Goal: Transaction & Acquisition: Obtain resource

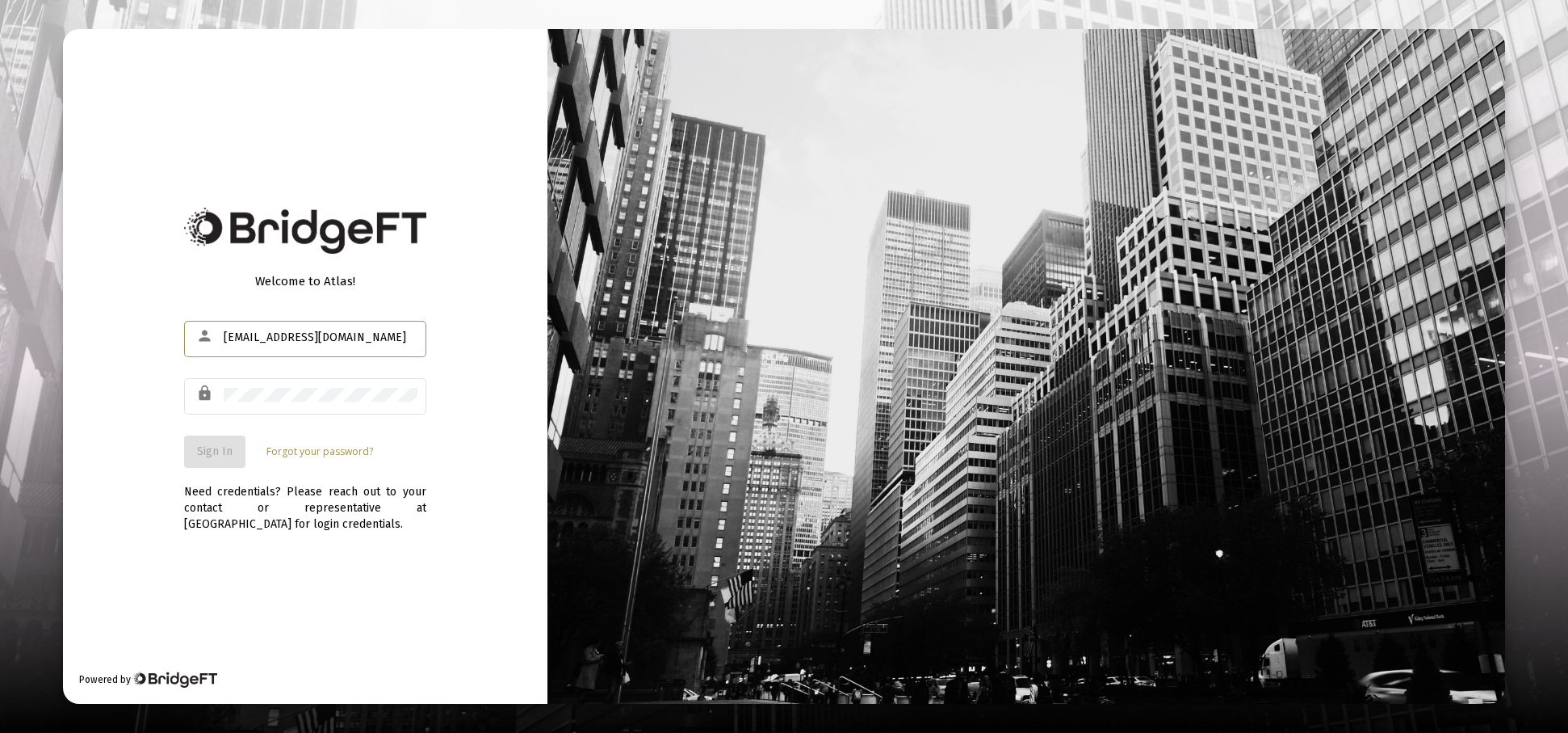
type input "[EMAIL_ADDRESS][DOMAIN_NAME]"
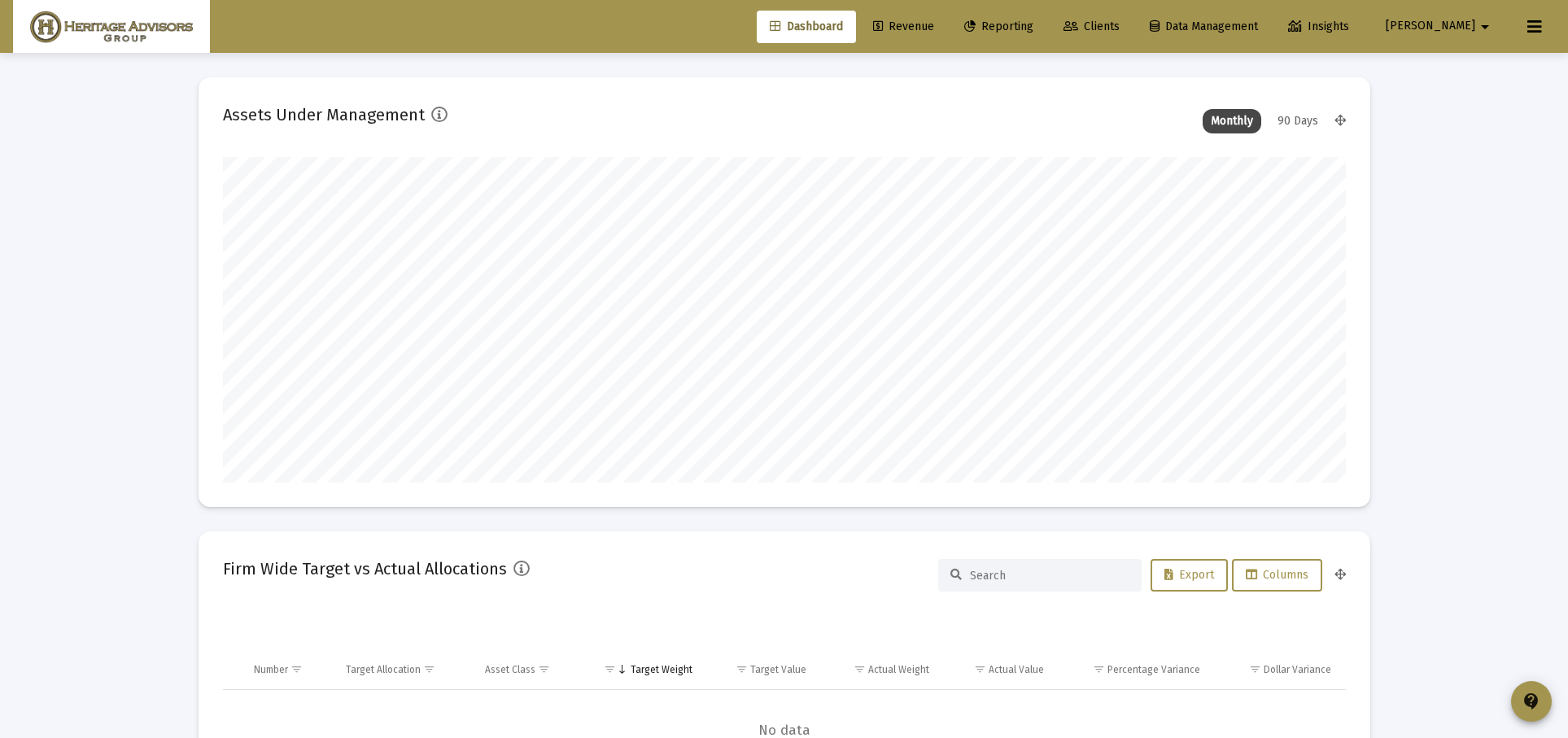
scroll to position [325, 604]
type input "[DATE]"
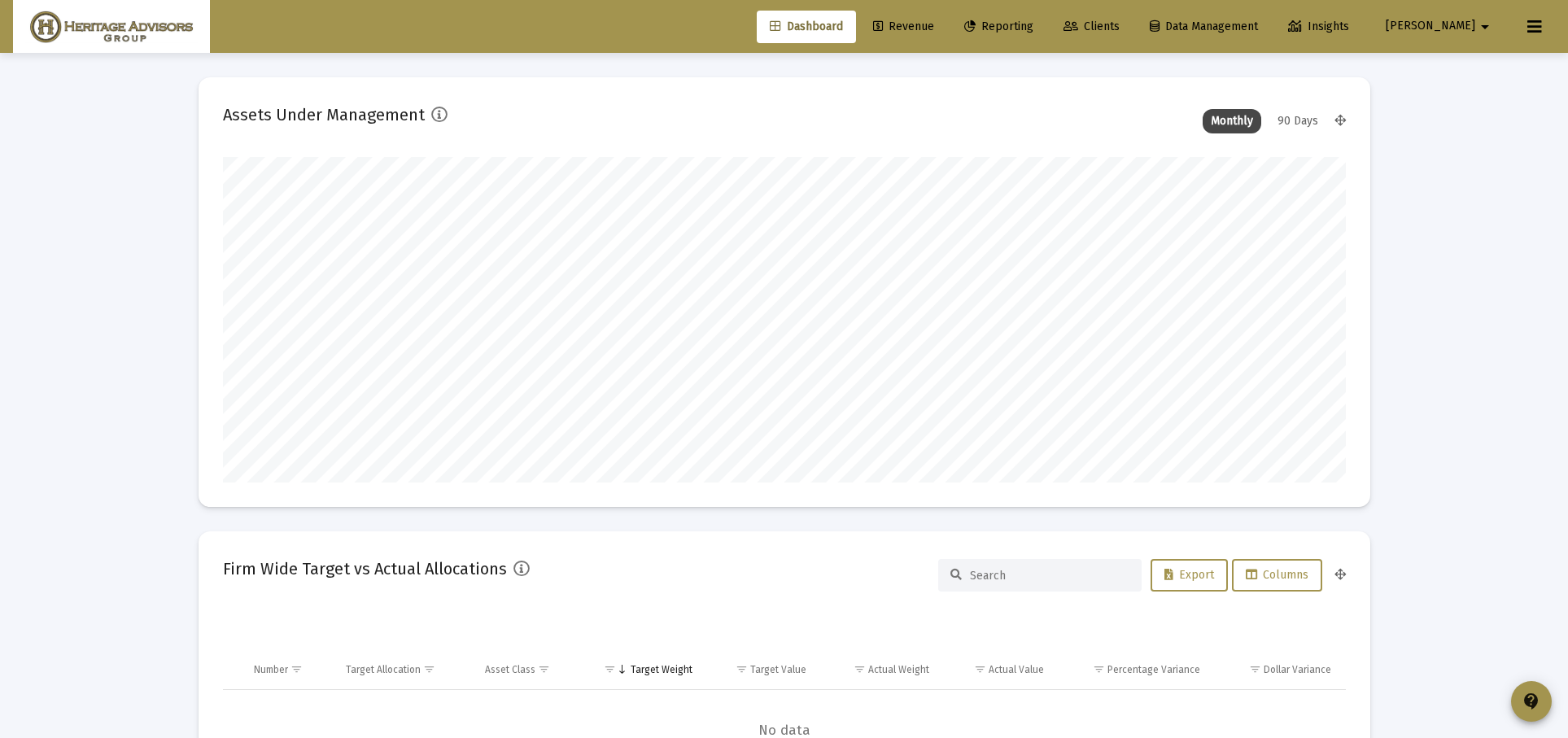
click at [1046, 35] on link "Reporting" at bounding box center [998, 27] width 95 height 33
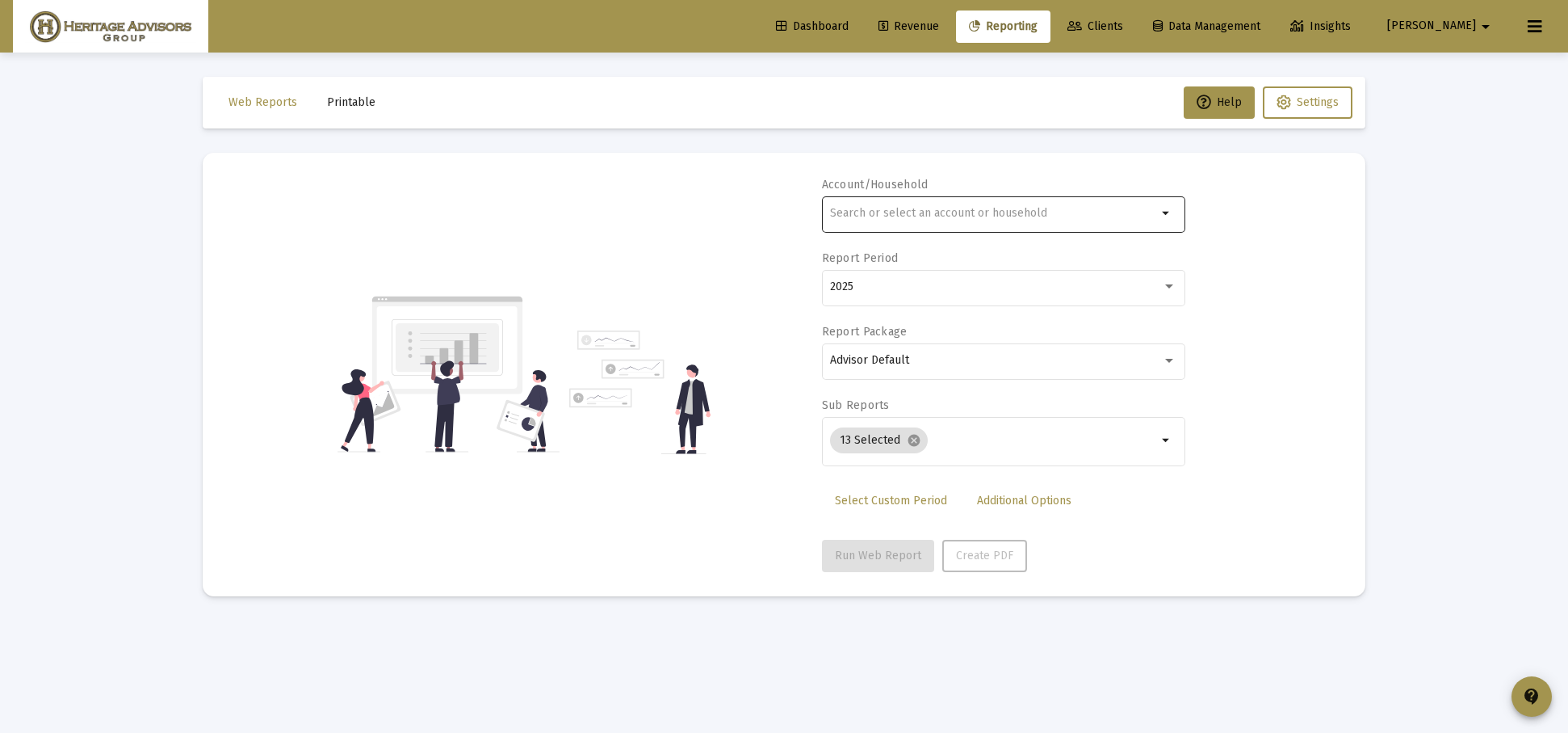
click at [972, 208] on input "text" at bounding box center [993, 213] width 327 height 13
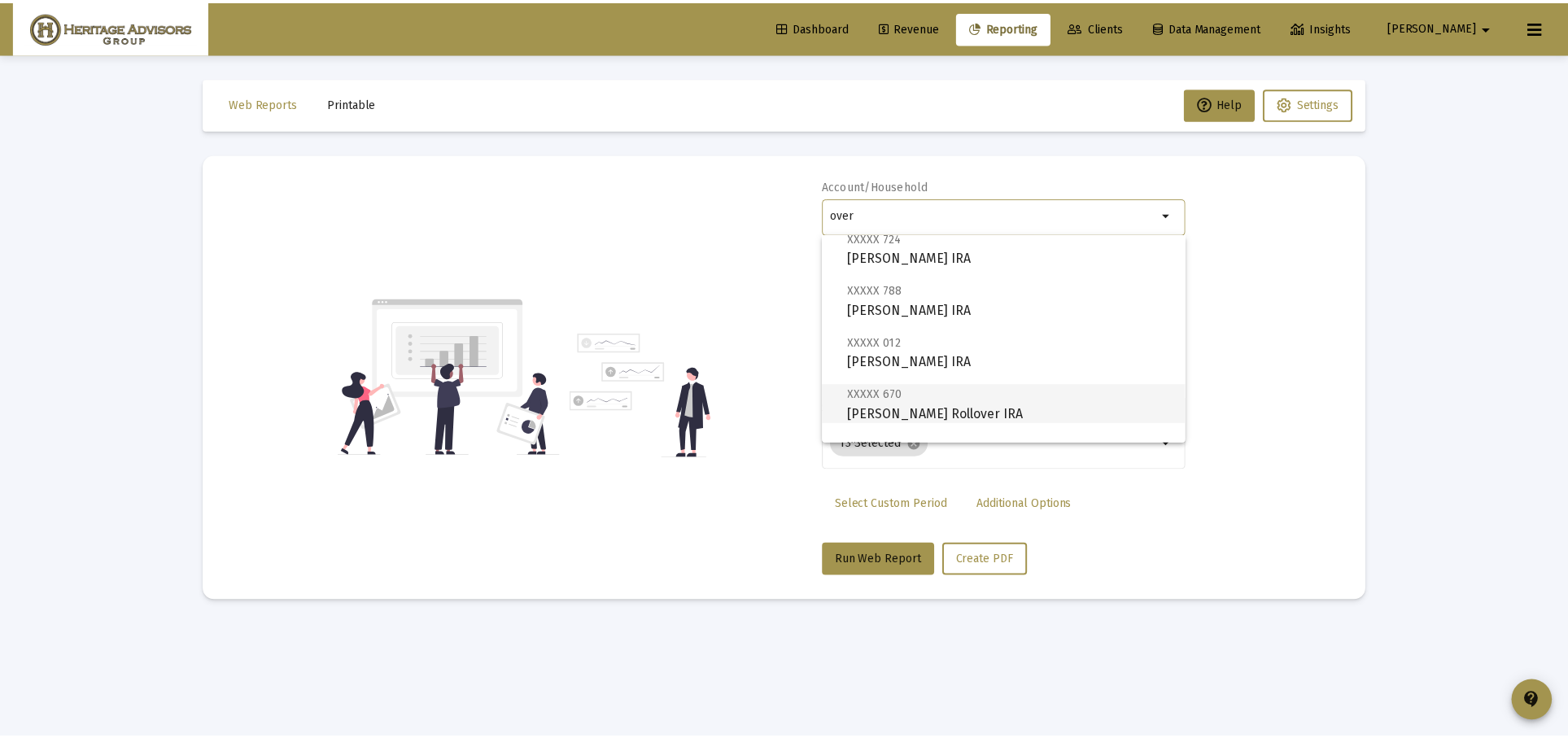
scroll to position [950, 0]
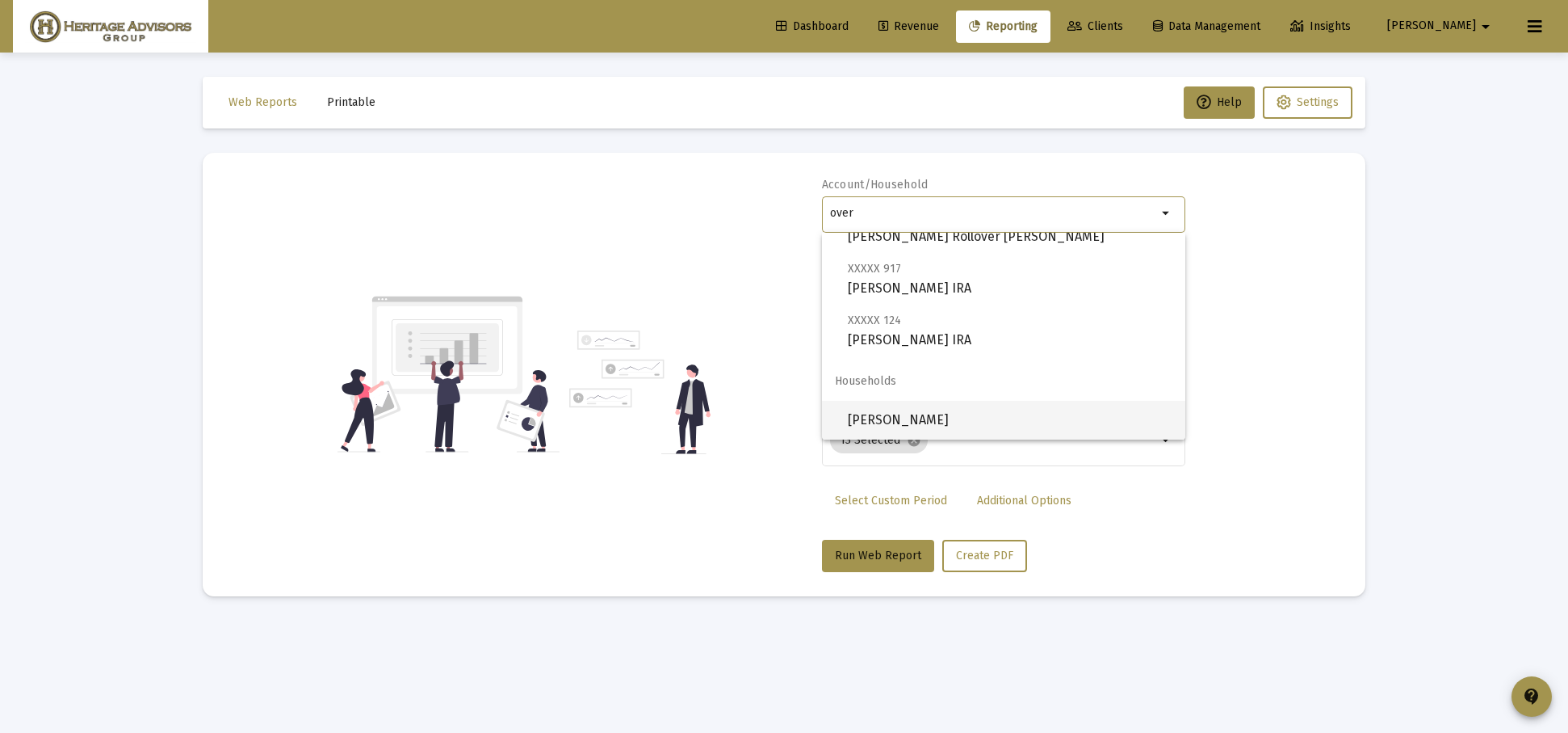
click at [919, 405] on span "[PERSON_NAME]" at bounding box center [1010, 420] width 325 height 39
type input "[PERSON_NAME]"
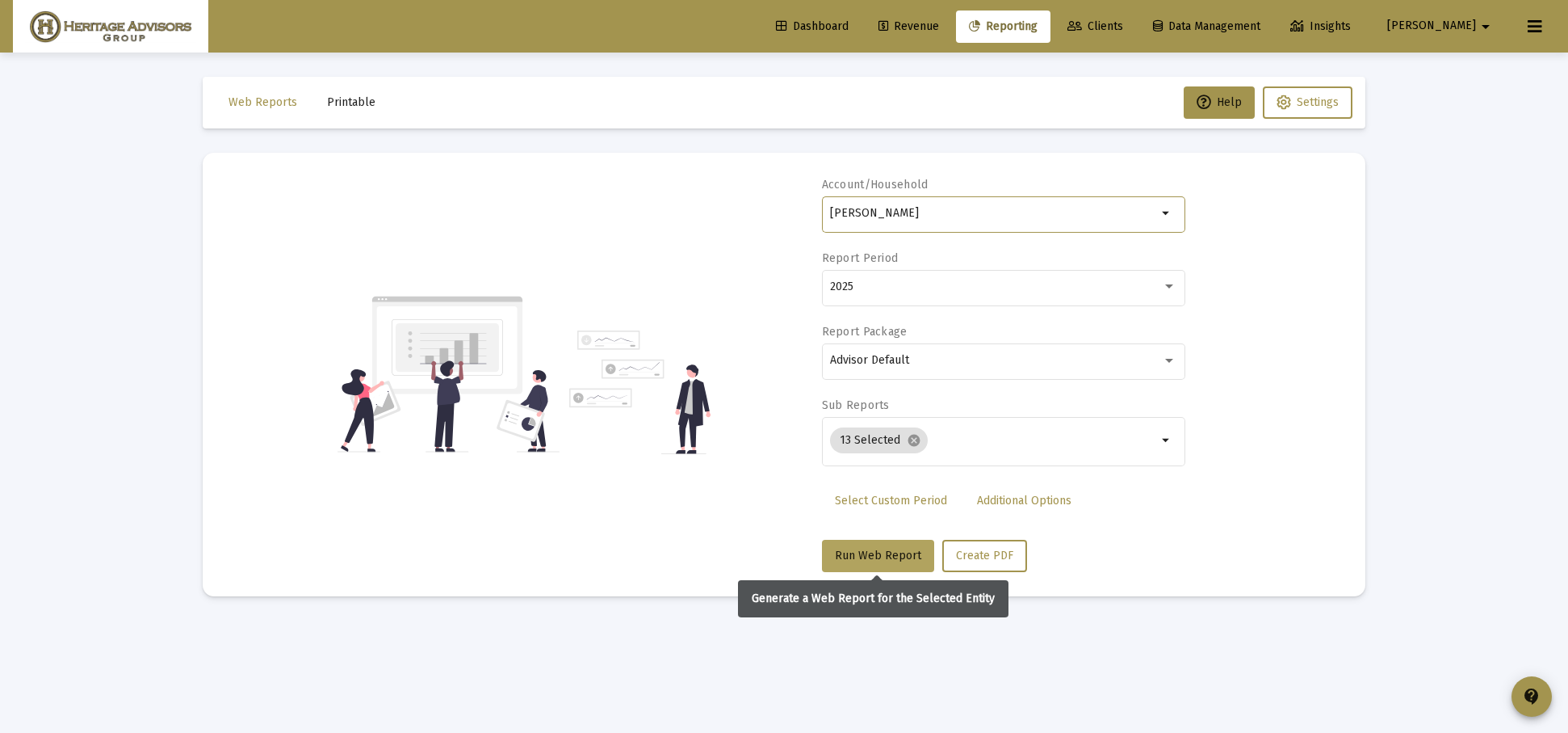
click at [862, 550] on span "Run Web Report" at bounding box center [878, 555] width 87 height 14
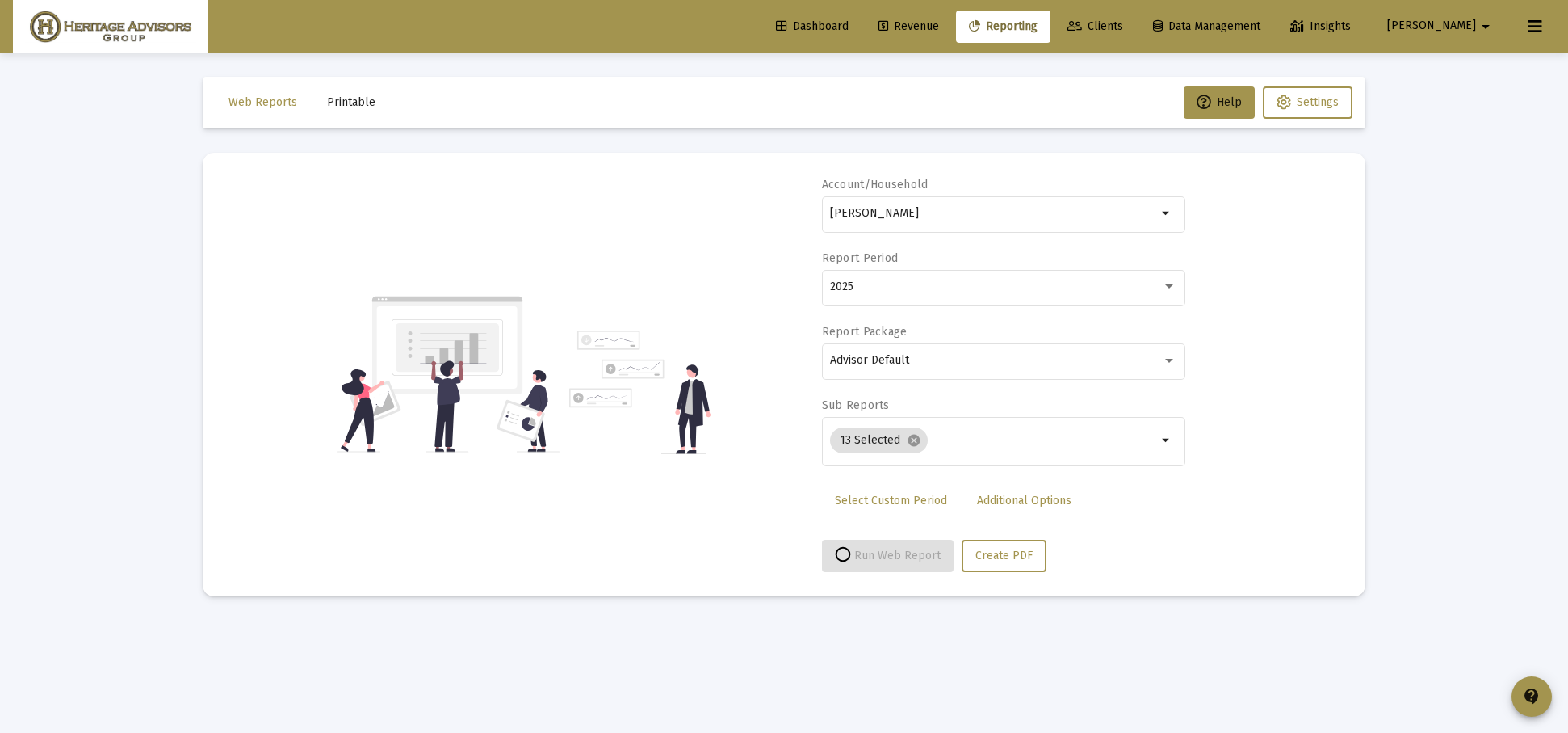
select select "View all"
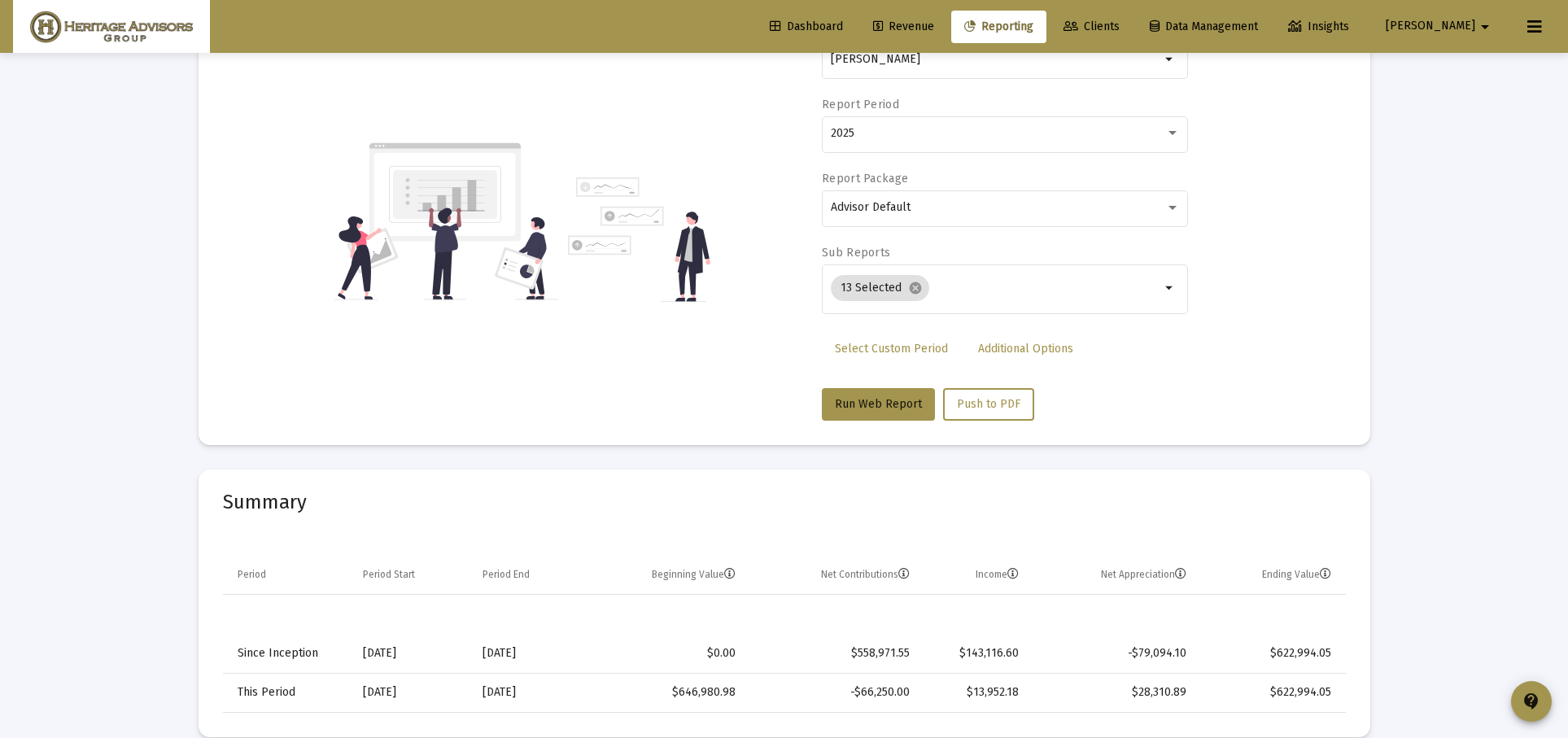
scroll to position [0, 0]
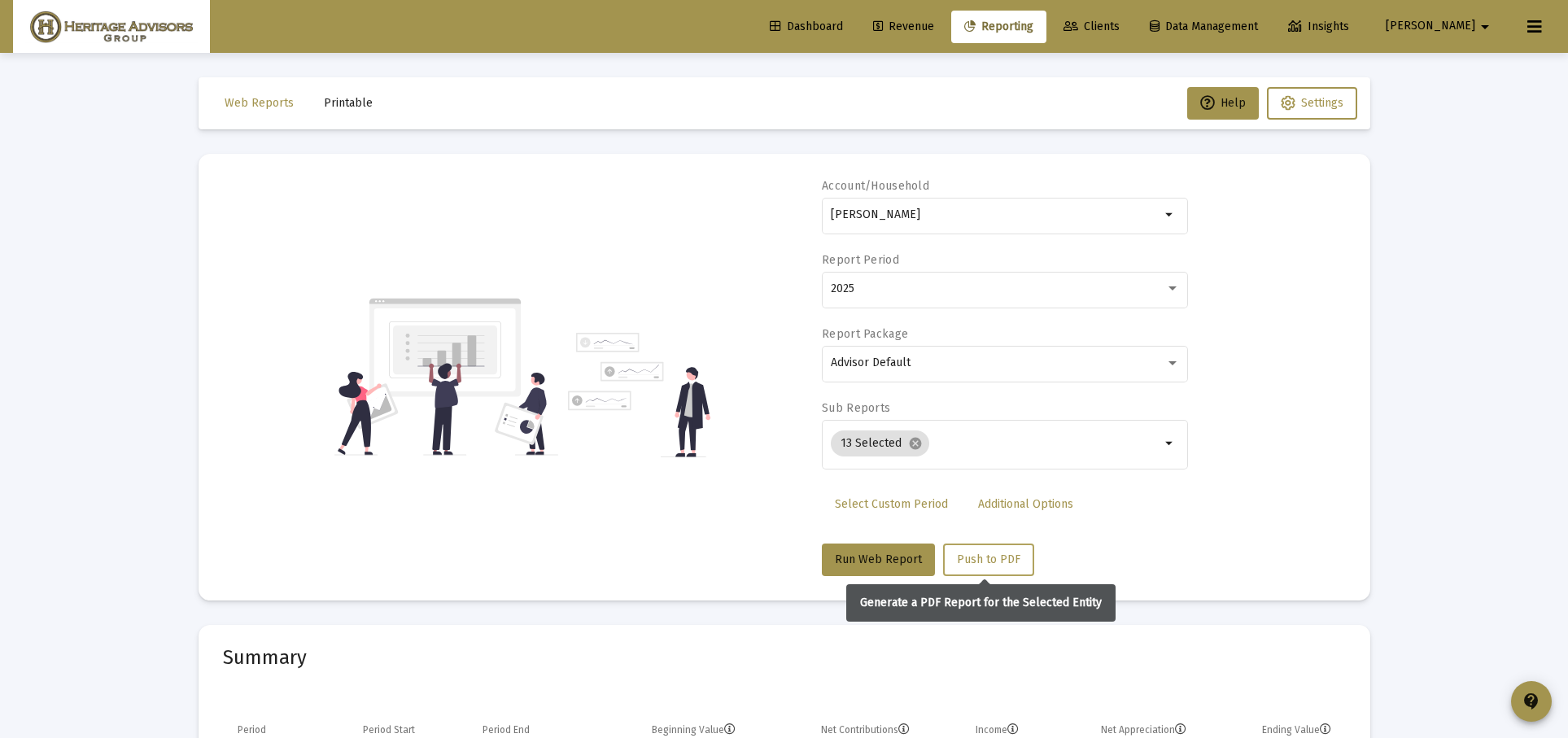
click at [992, 554] on span "Push to PDF" at bounding box center [989, 559] width 64 height 14
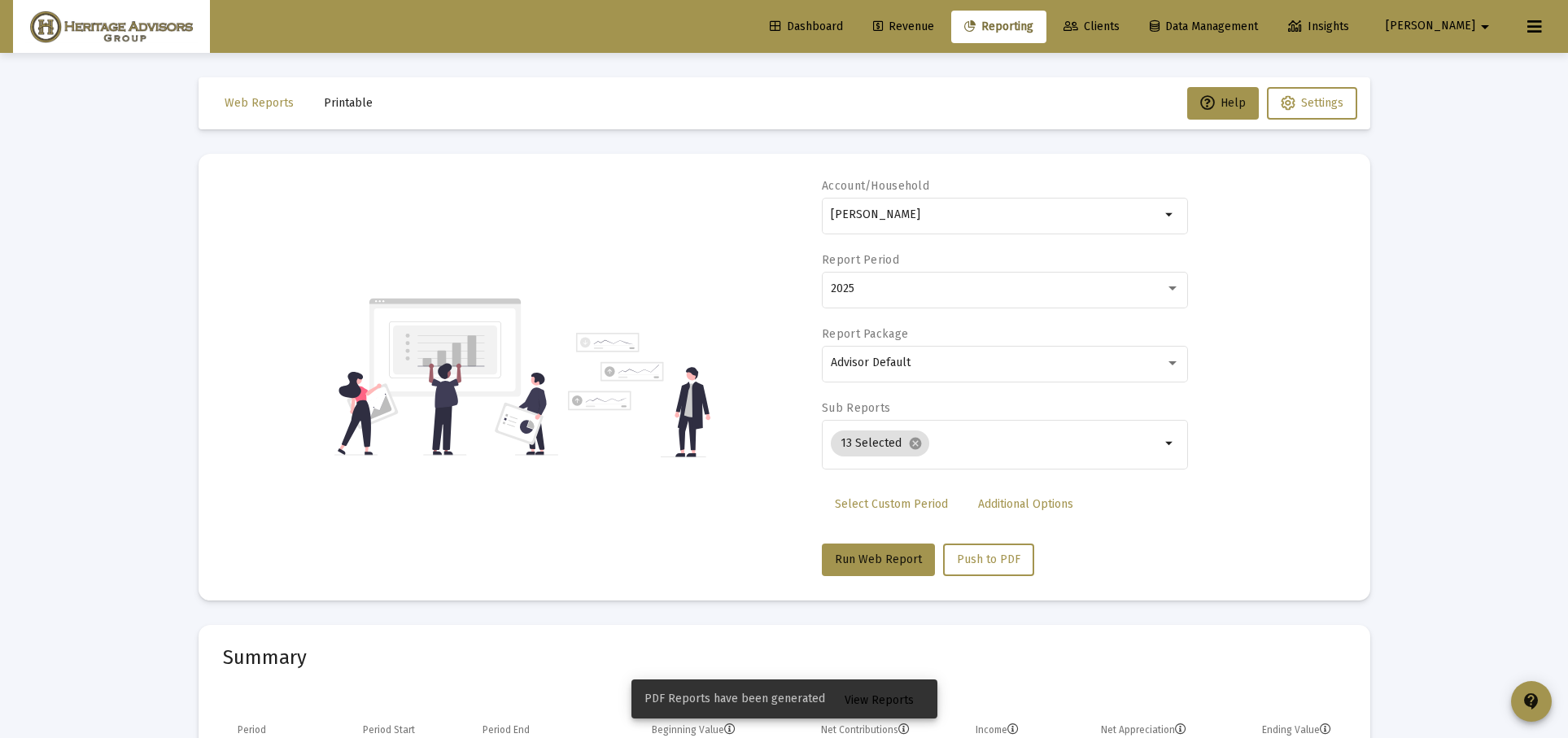
click at [892, 696] on span "View Reports" at bounding box center [879, 700] width 69 height 14
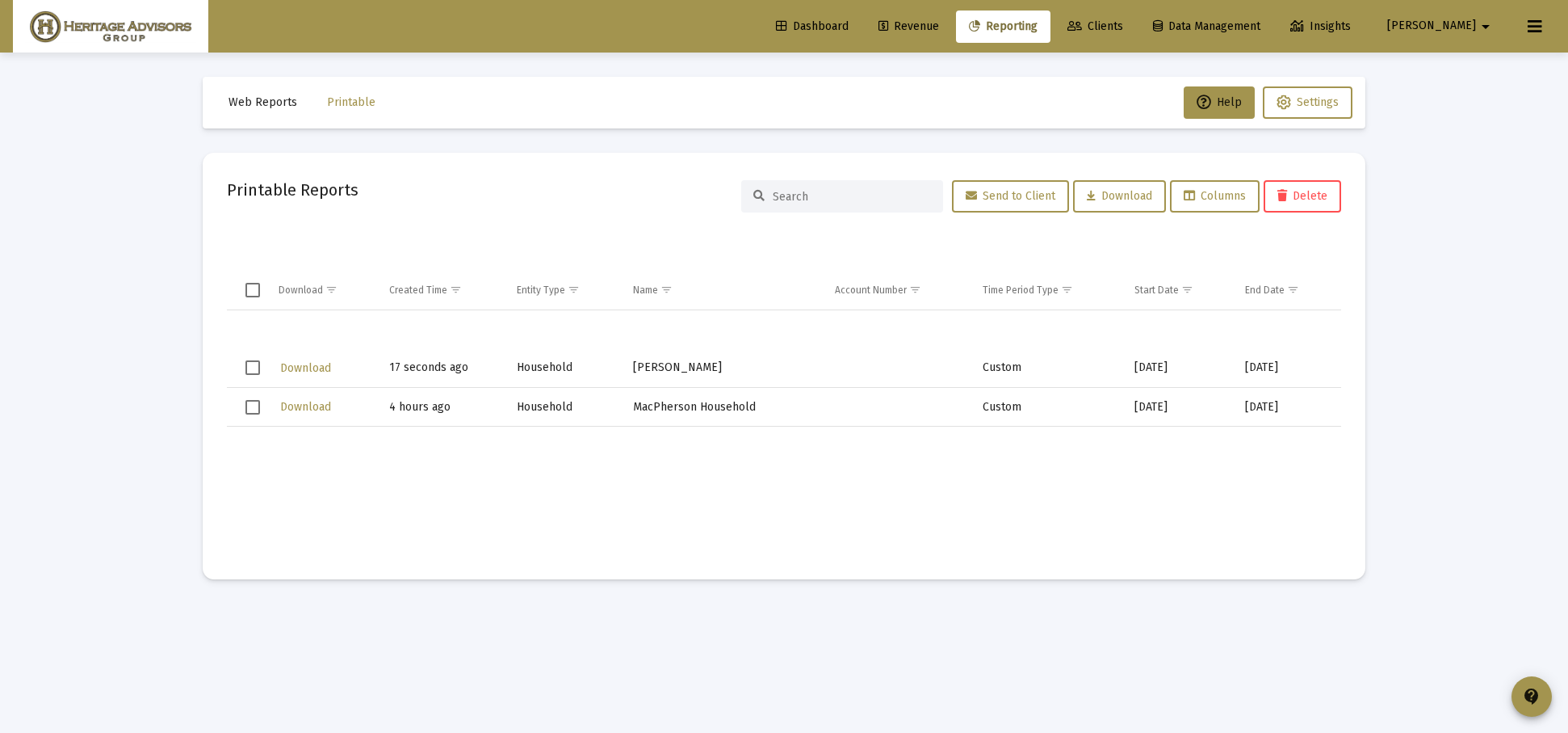
click at [318, 373] on span "Download" at bounding box center [306, 367] width 51 height 14
click at [939, 27] on span "Revenue" at bounding box center [909, 25] width 60 height 14
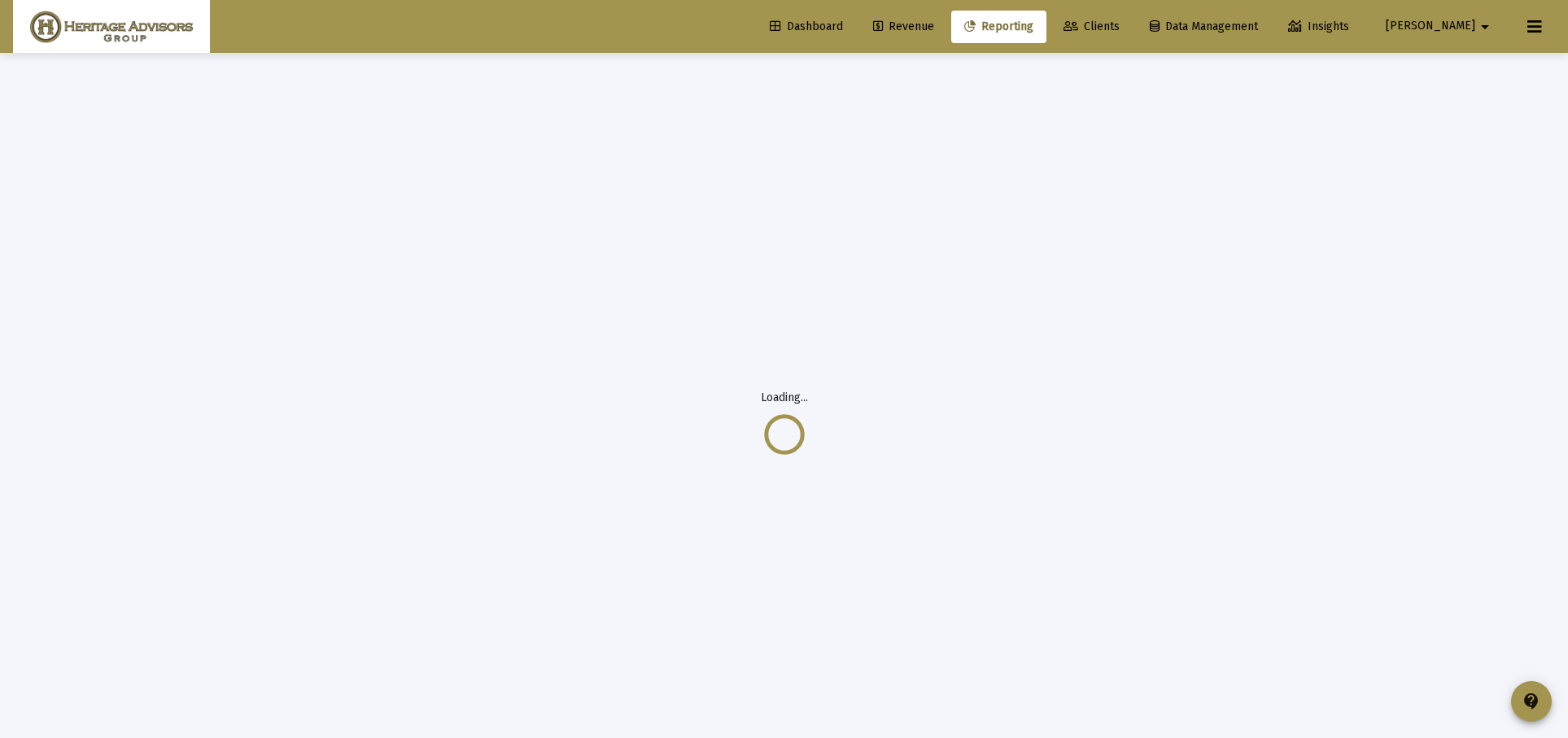
click at [1034, 30] on span "Reporting" at bounding box center [999, 25] width 69 height 14
select select "View all"
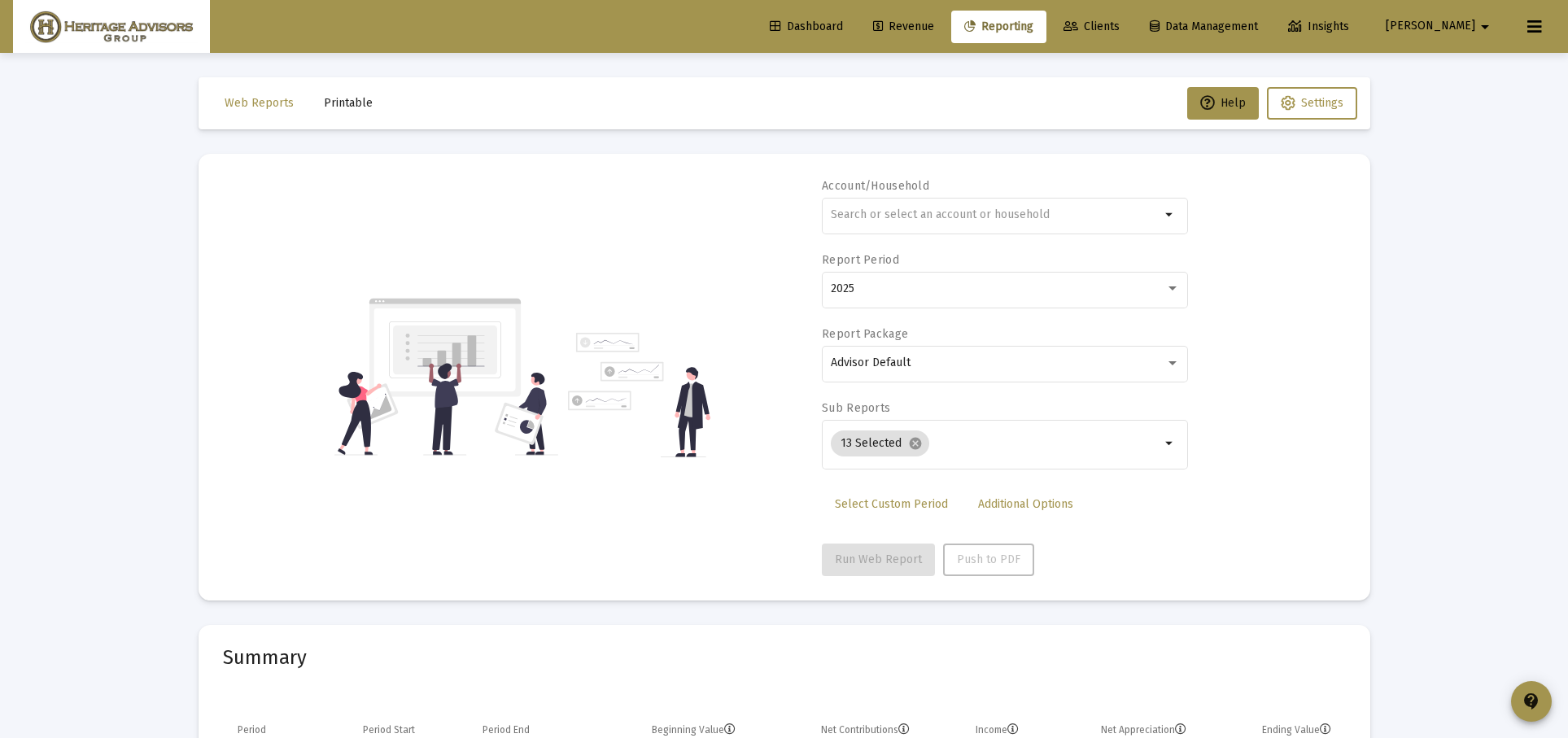
click at [1034, 30] on span "Reporting" at bounding box center [999, 25] width 69 height 14
click at [979, 203] on div at bounding box center [995, 214] width 329 height 40
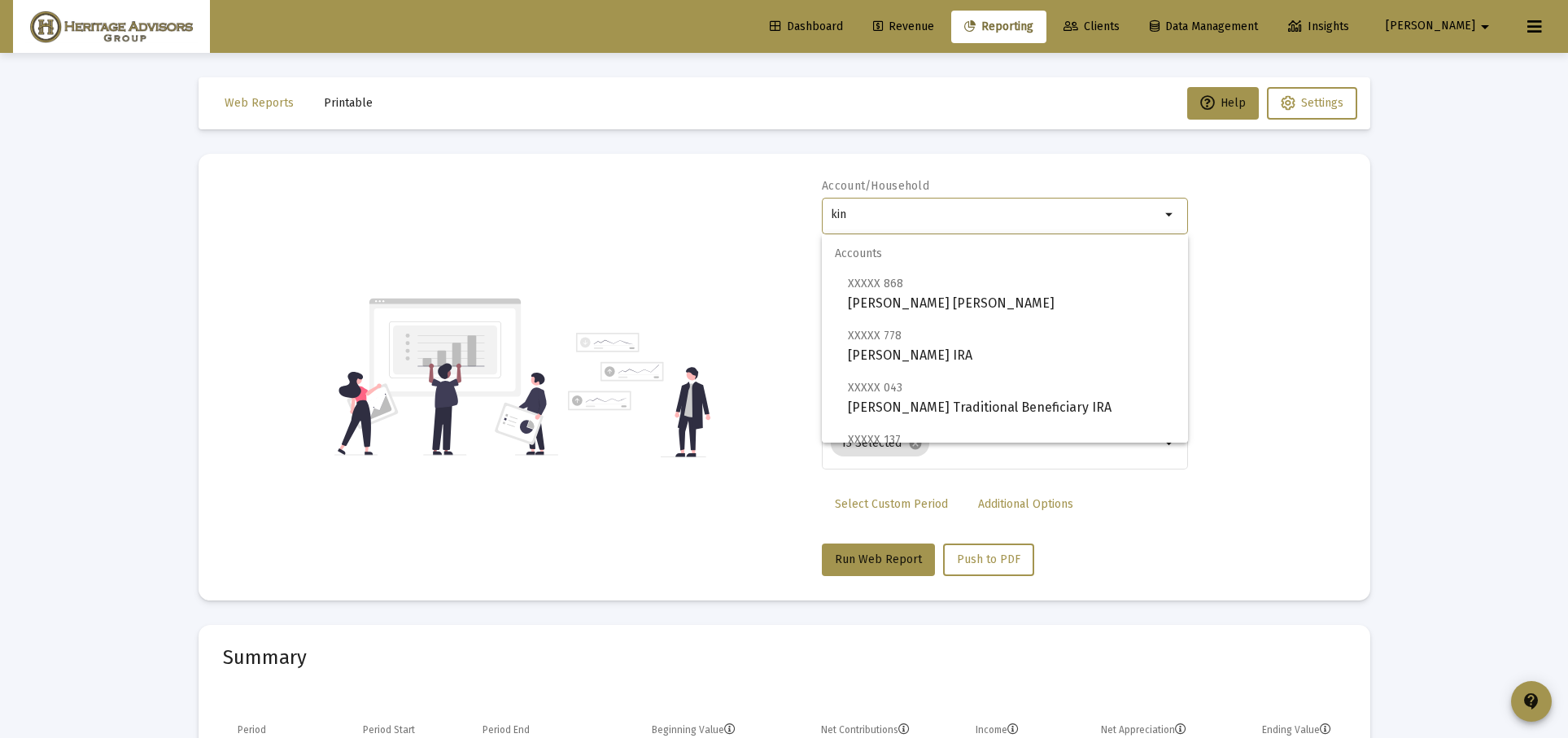
type input "king"
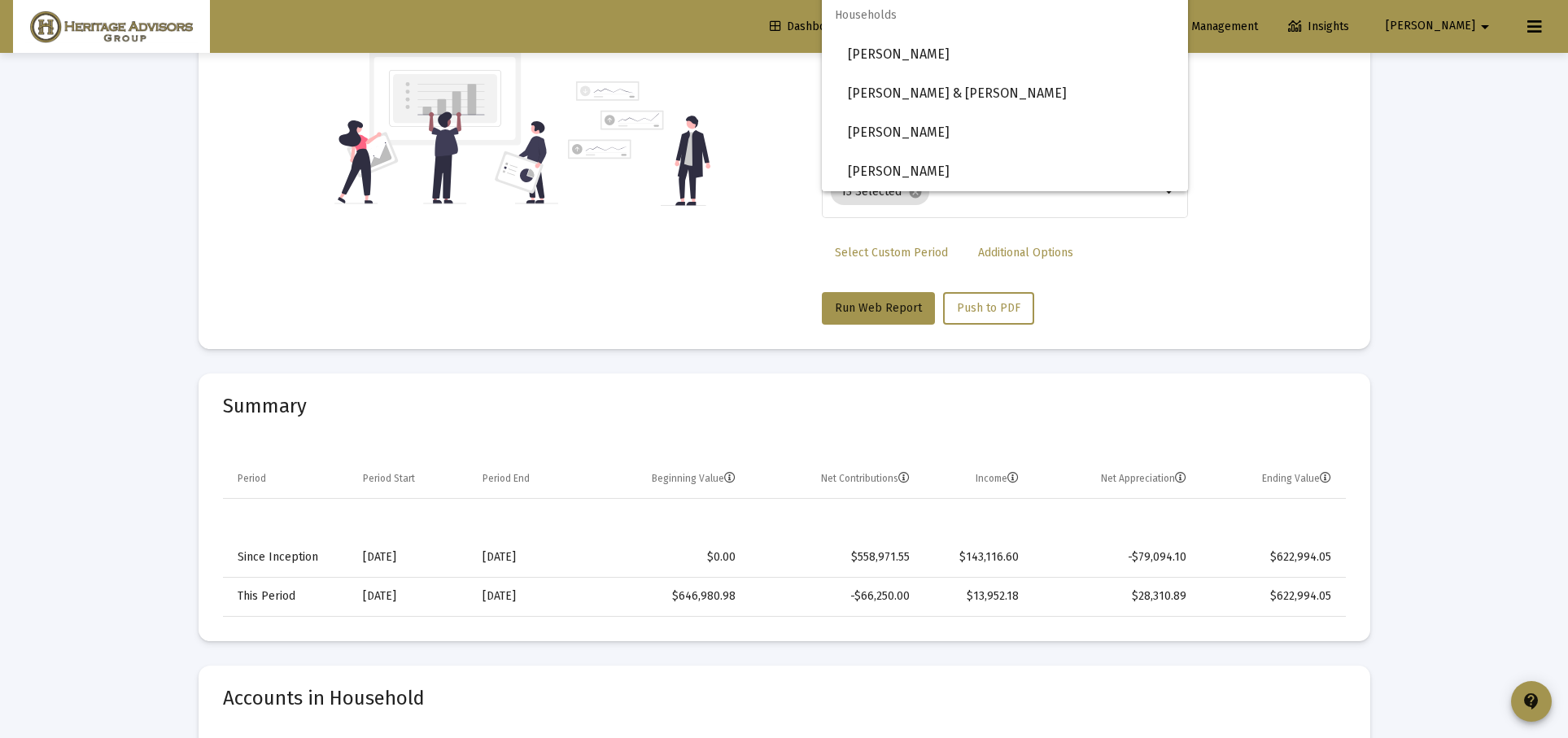
scroll to position [221, 0]
